Goal: Navigation & Orientation: Understand site structure

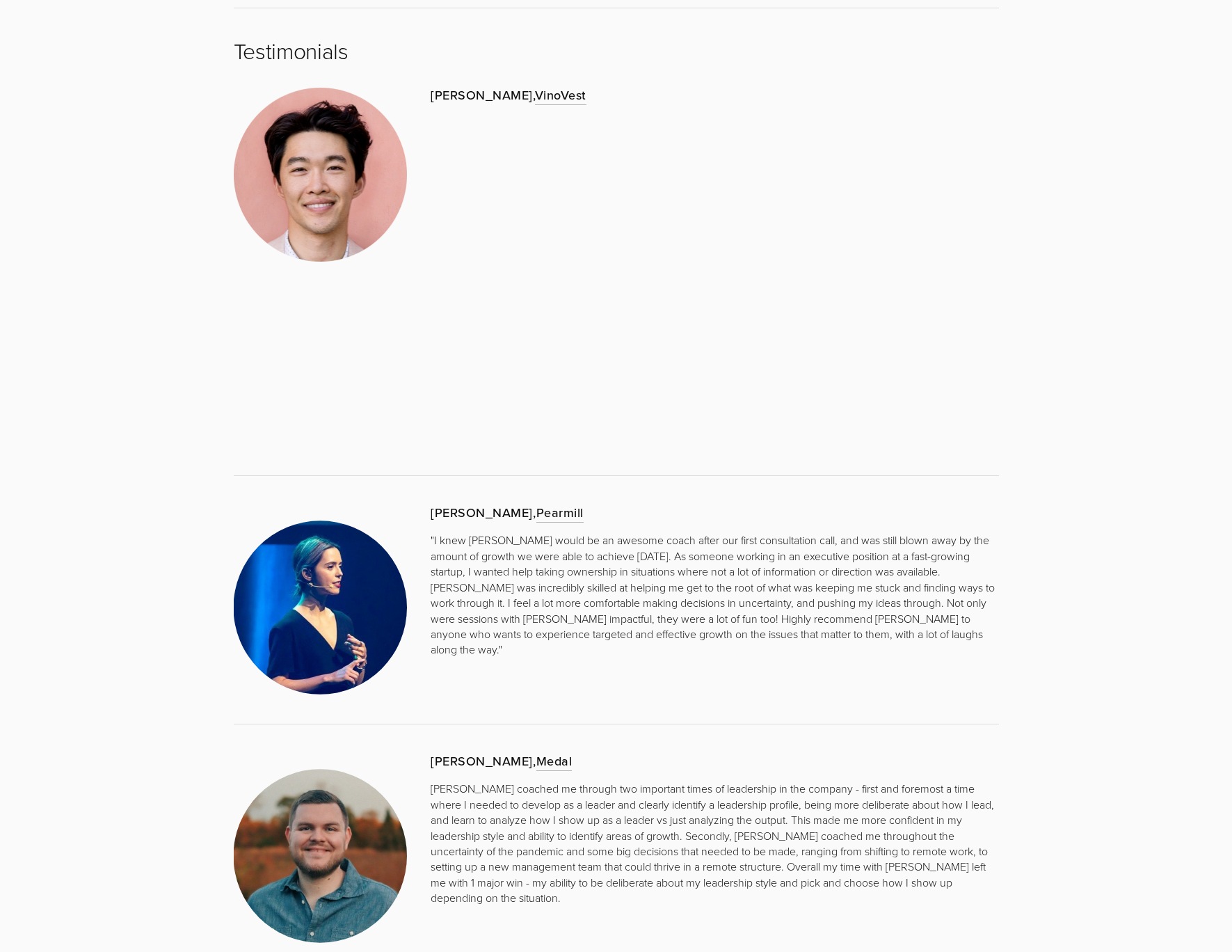
scroll to position [1299, 0]
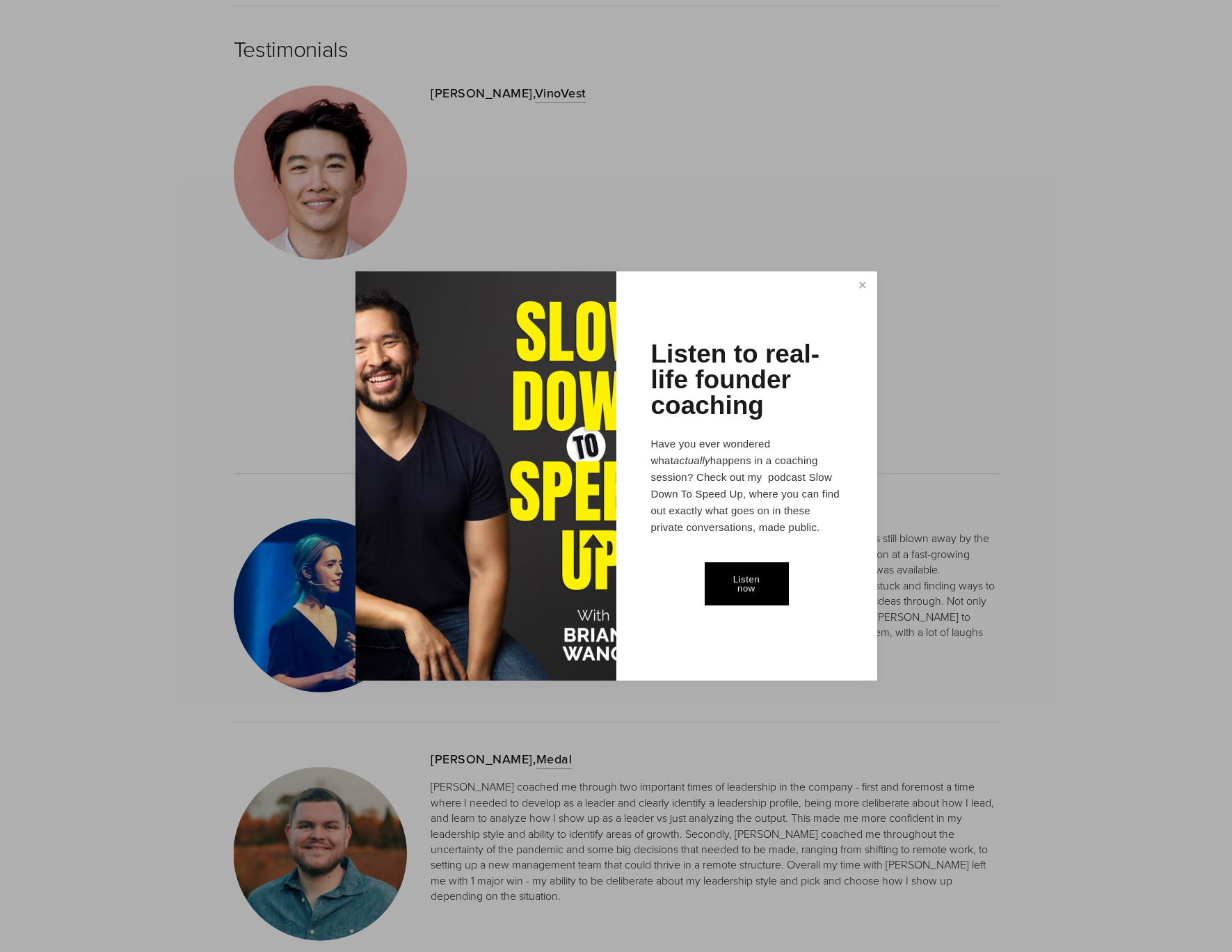
click at [741, 573] on link "Listen now" at bounding box center [747, 584] width 84 height 43
click at [864, 285] on link "Close" at bounding box center [863, 287] width 24 height 26
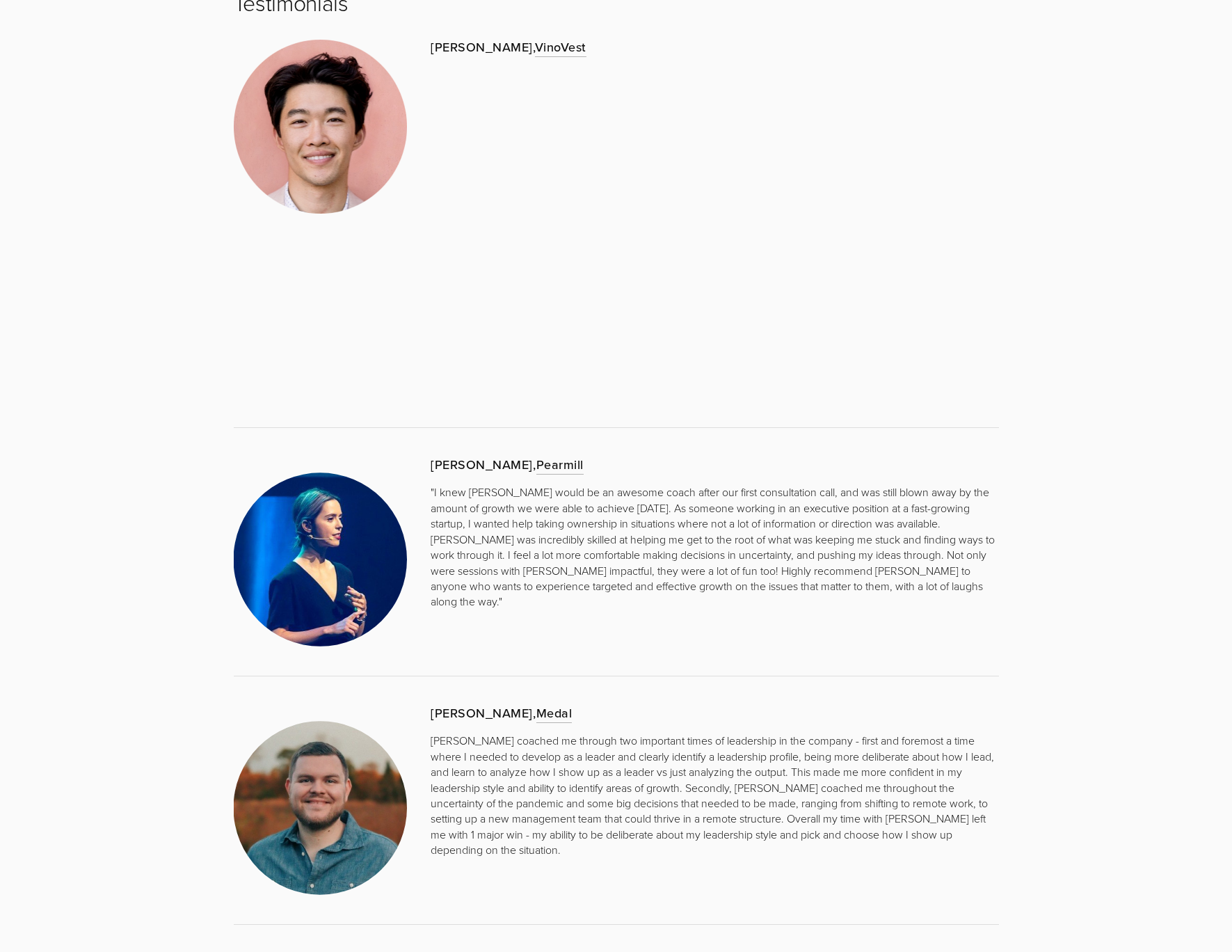
scroll to position [1349, 0]
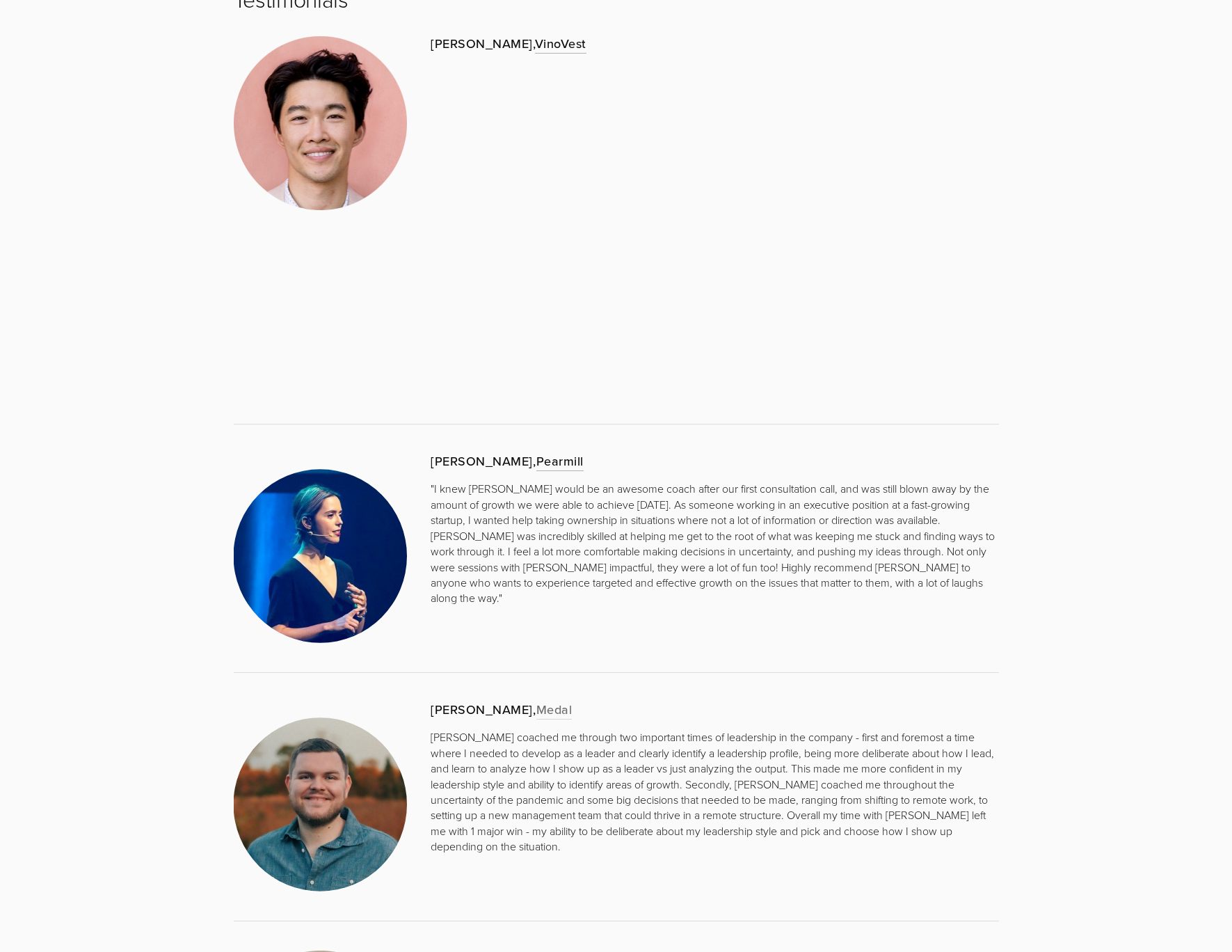
click at [537, 710] on link "Medal" at bounding box center [554, 710] width 36 height 19
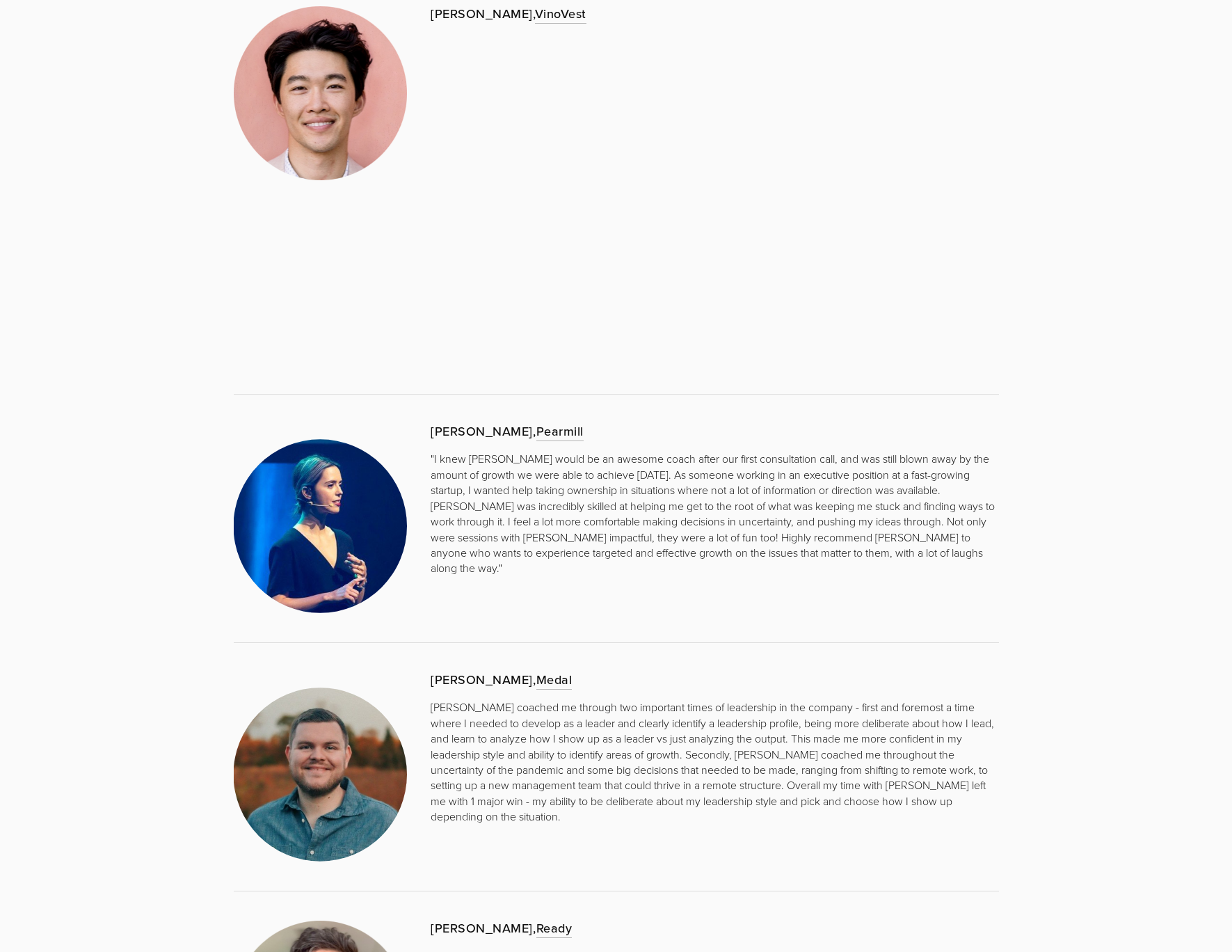
scroll to position [1349, 0]
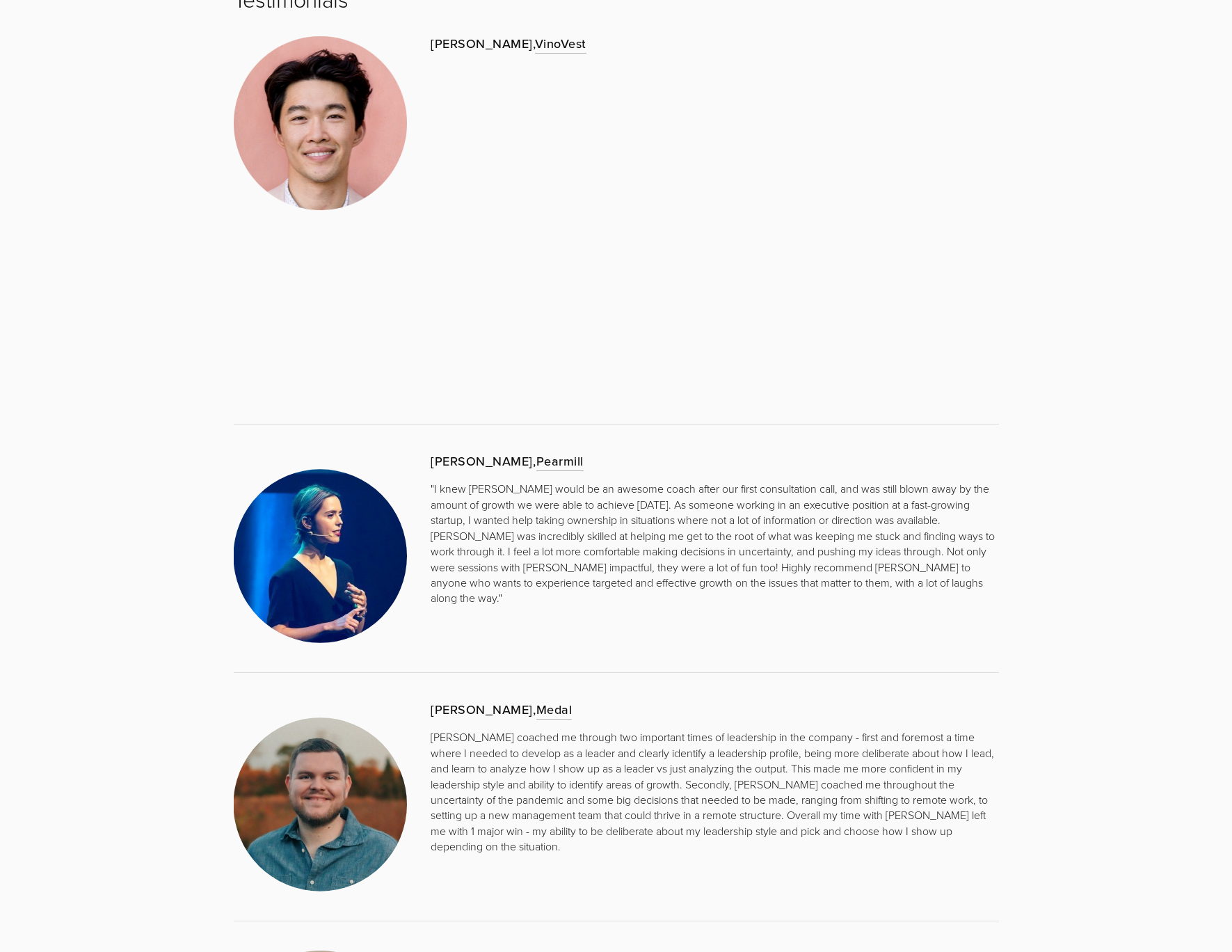
drag, startPoint x: 444, startPoint y: 687, endPoint x: 384, endPoint y: 723, distance: 70.0
click at [442, 702] on h3 "Pim de Witte, Medal" at bounding box center [715, 709] width 568 height 15
drag, startPoint x: 338, startPoint y: 763, endPoint x: 361, endPoint y: 765, distance: 23.1
click at [338, 763] on img at bounding box center [321, 804] width 174 height 174
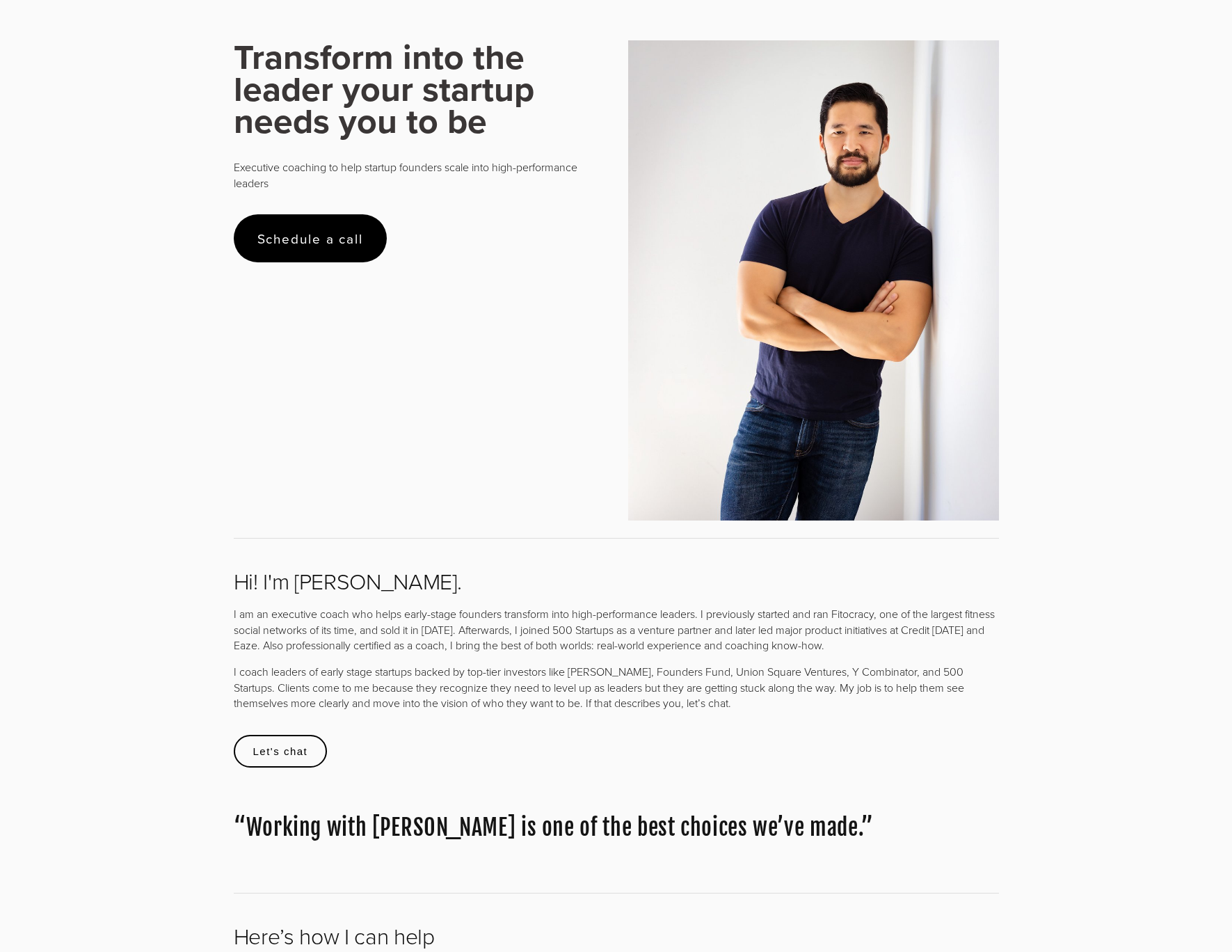
scroll to position [0, 0]
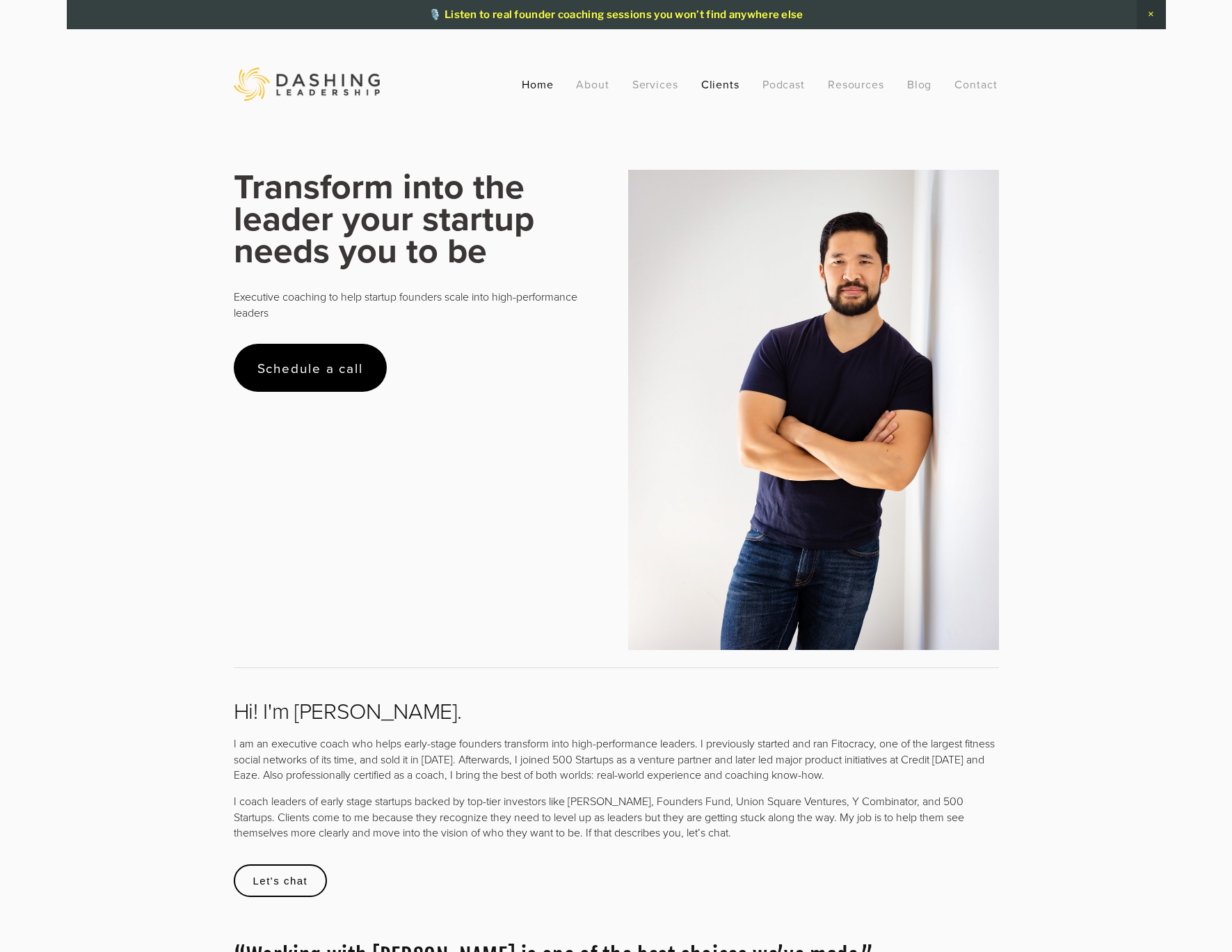
click at [721, 86] on link "Clients" at bounding box center [721, 84] width 39 height 25
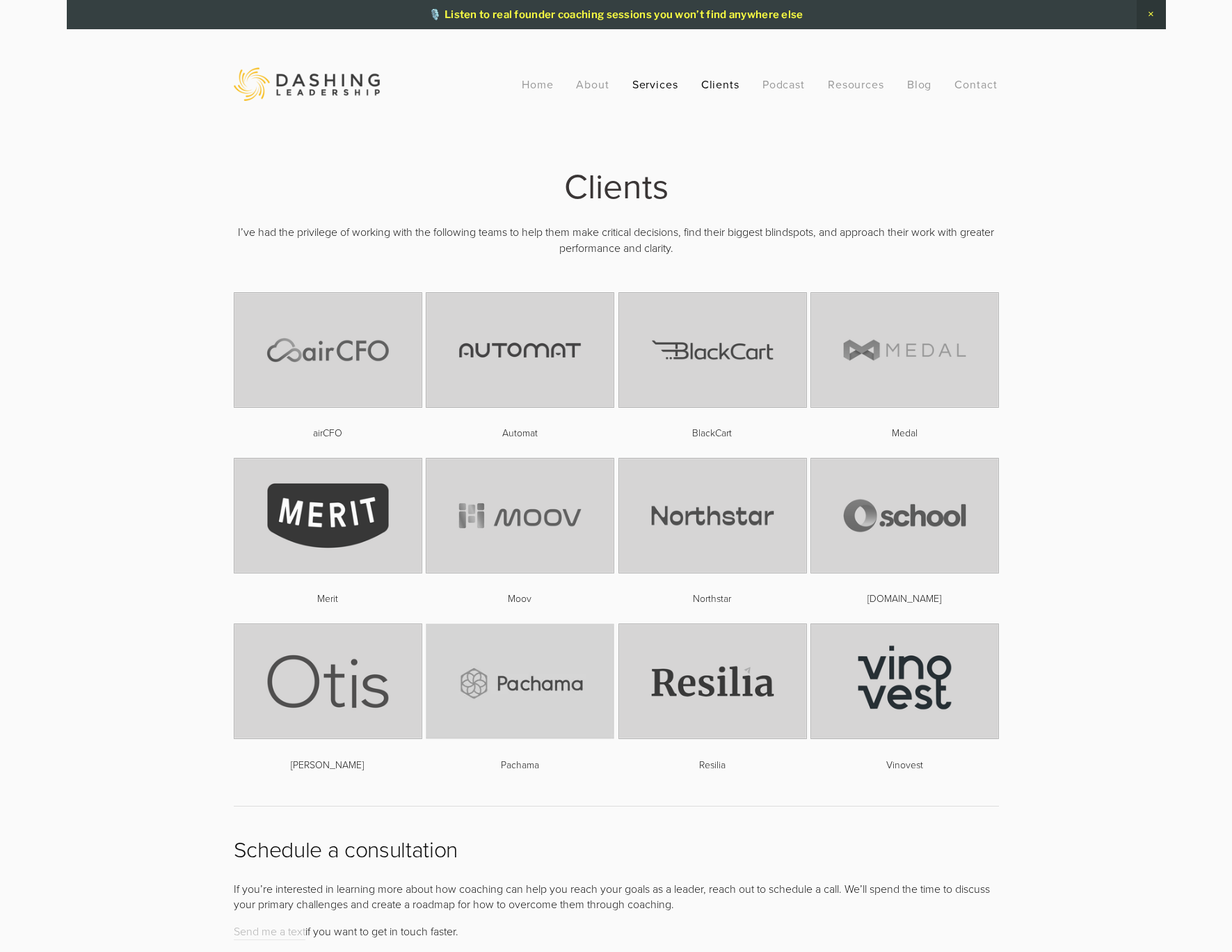
click at [657, 84] on link "Services" at bounding box center [656, 84] width 47 height 25
